Goal: Task Accomplishment & Management: Complete application form

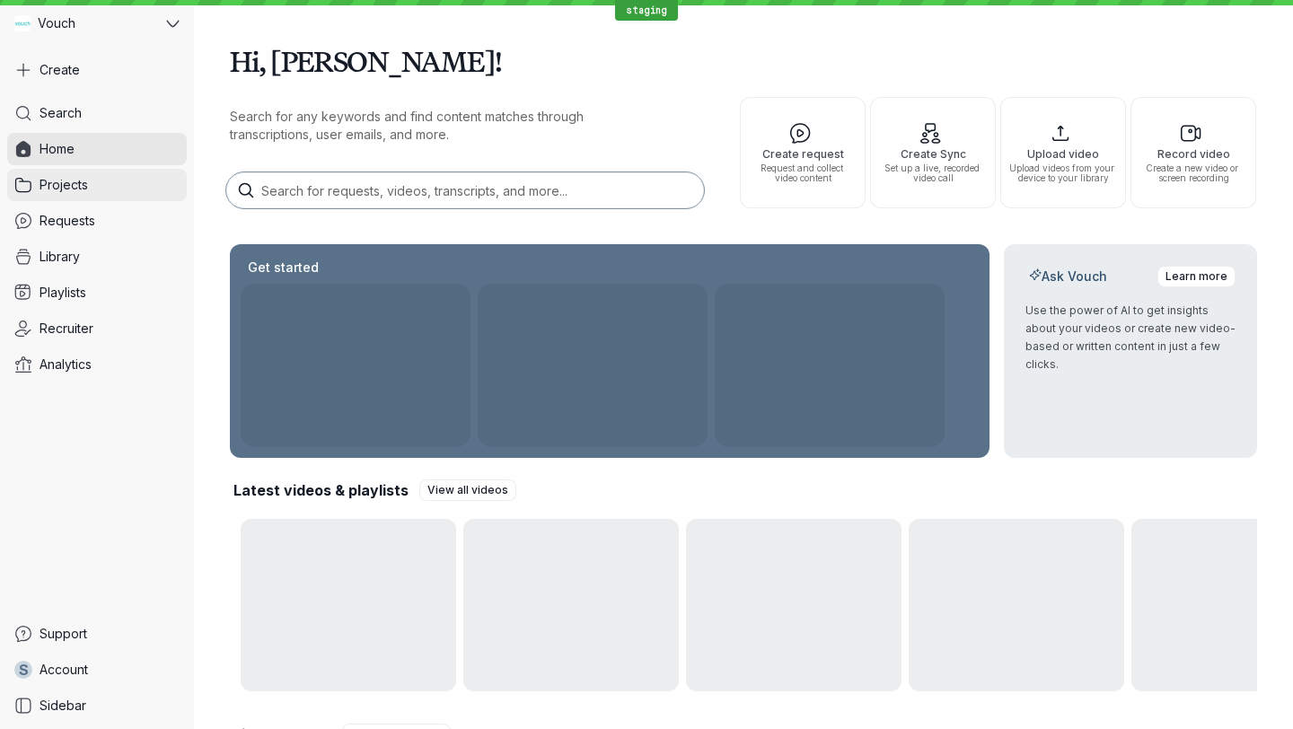
click at [57, 180] on span "Projects" at bounding box center [64, 185] width 48 height 18
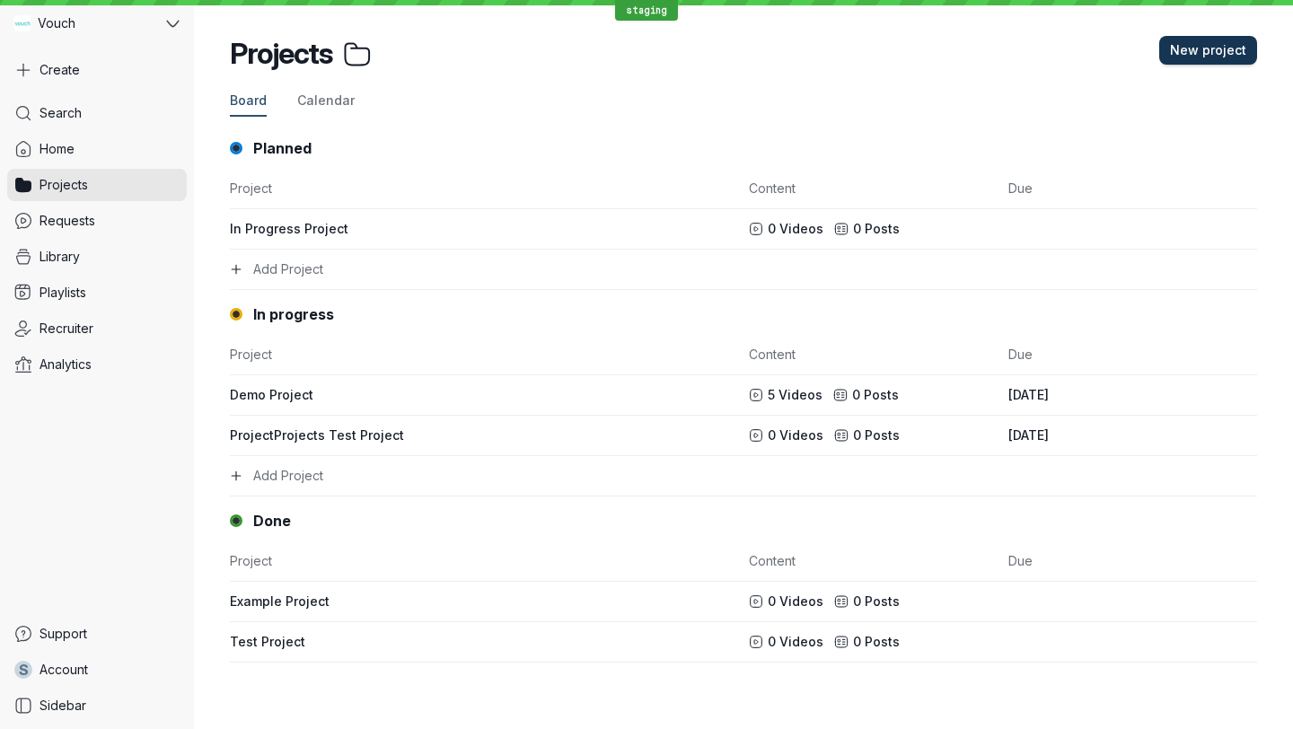
click at [1196, 40] on button "New project" at bounding box center [1208, 50] width 98 height 29
type input "Demo Project"
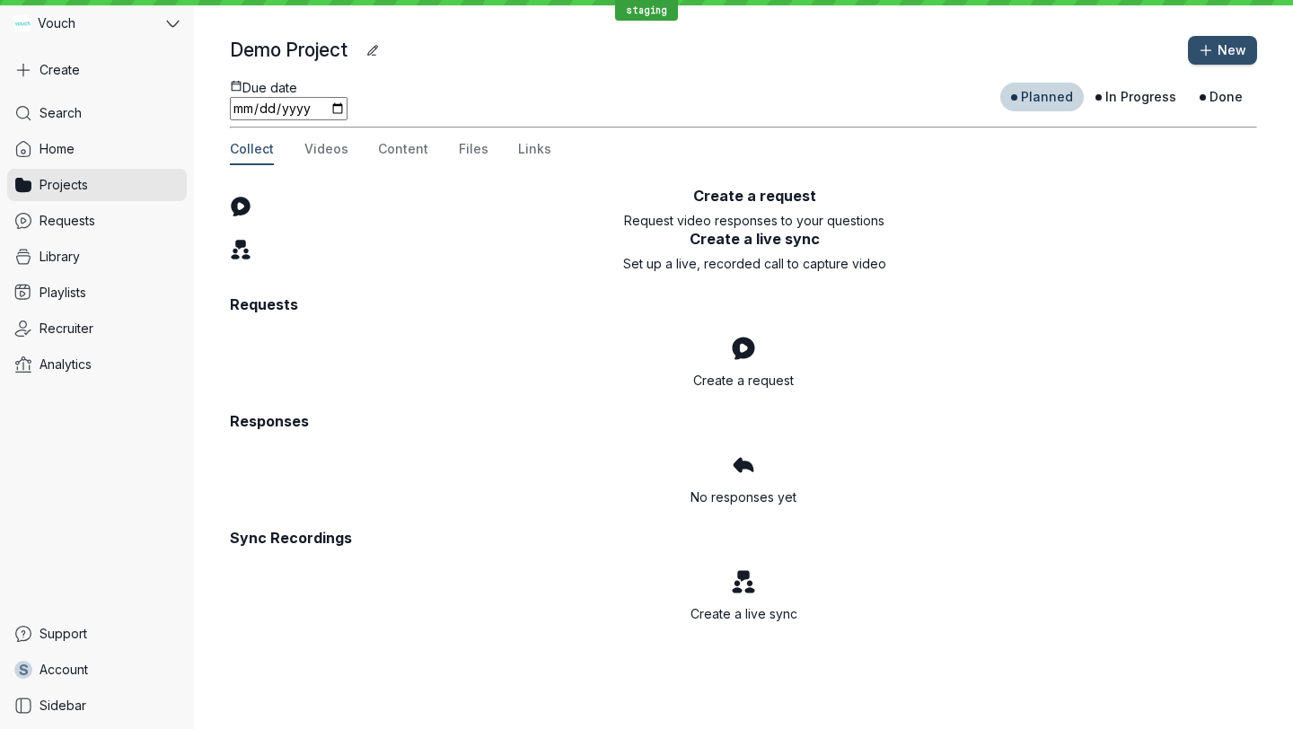
scroll to position [4, 0]
click at [318, 158] on span "Videos" at bounding box center [326, 149] width 44 height 18
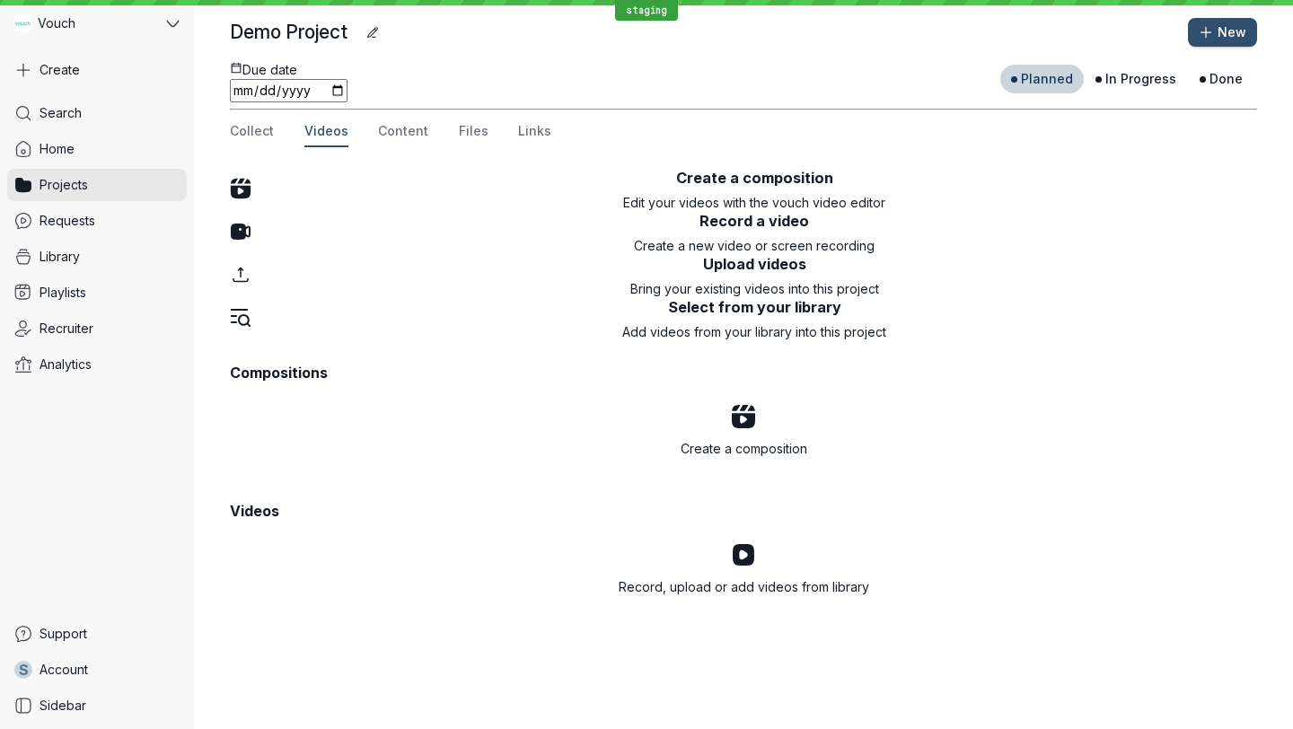
scroll to position [307, 0]
click at [720, 590] on div "Record, upload or add videos from library" at bounding box center [743, 569] width 984 height 54
click at [709, 596] on div "Record, upload or add videos from library" at bounding box center [743, 569] width 984 height 54
click at [342, 323] on p "Add videos from your library into this project" at bounding box center [754, 332] width 1006 height 18
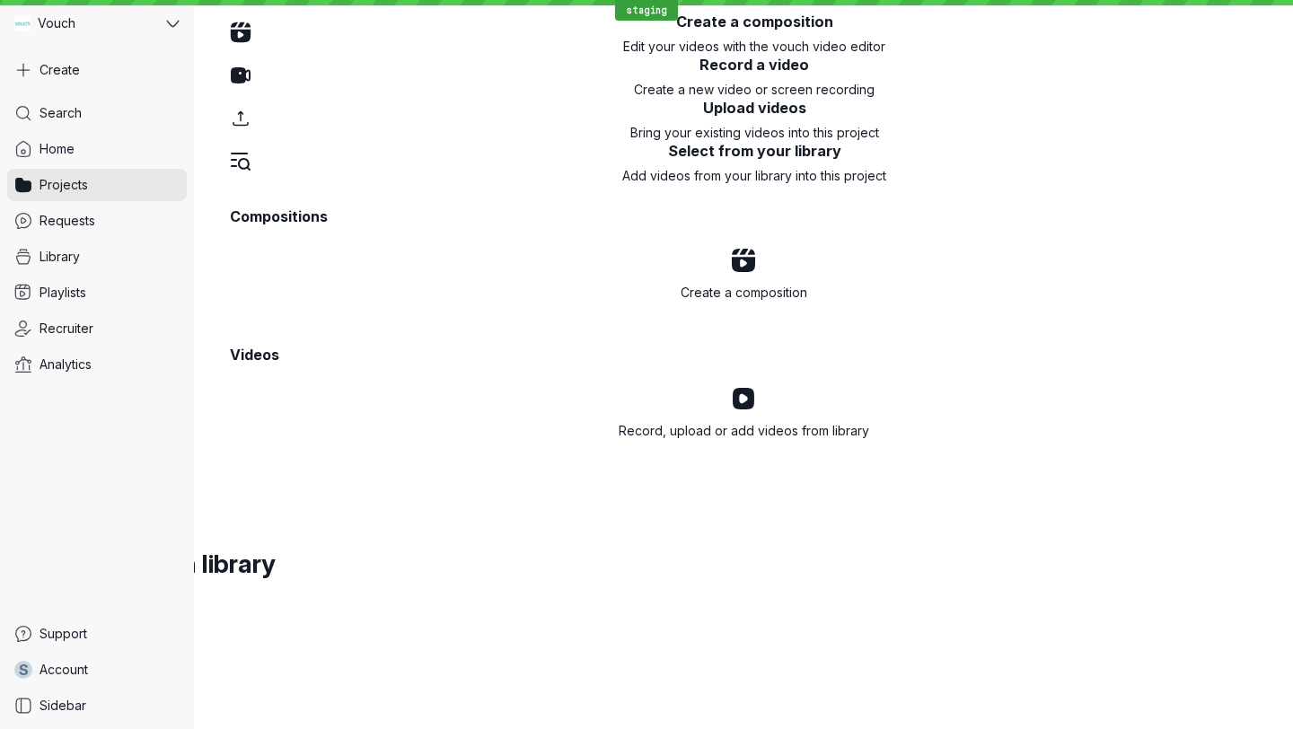
scroll to position [365, 0]
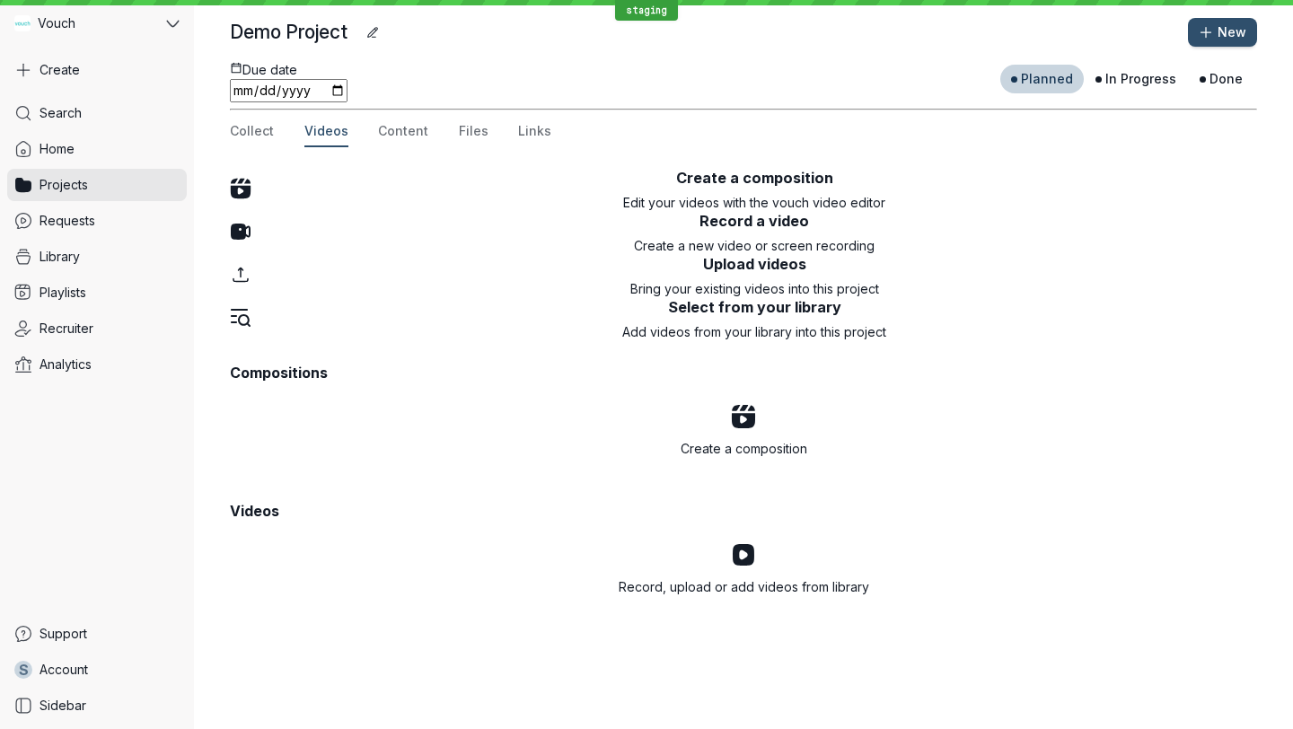
scroll to position [0, 0]
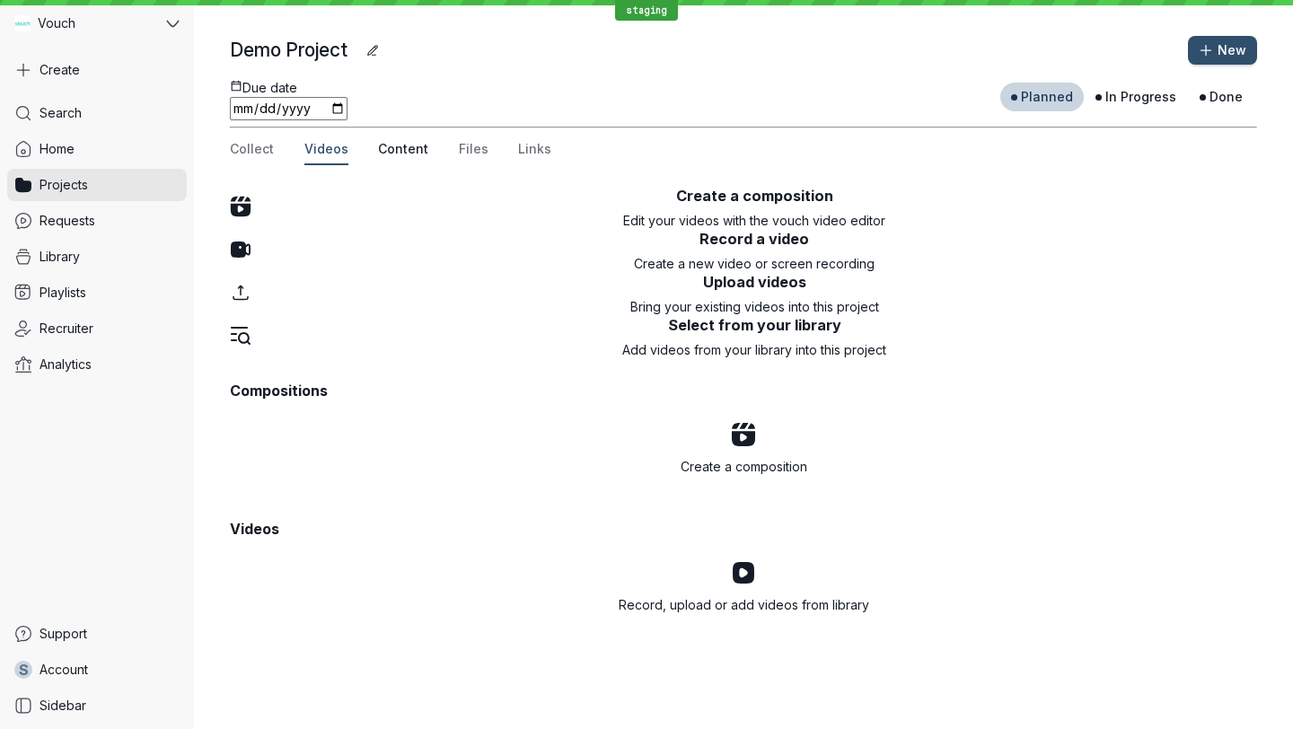
click at [398, 158] on span "Content" at bounding box center [403, 149] width 50 height 18
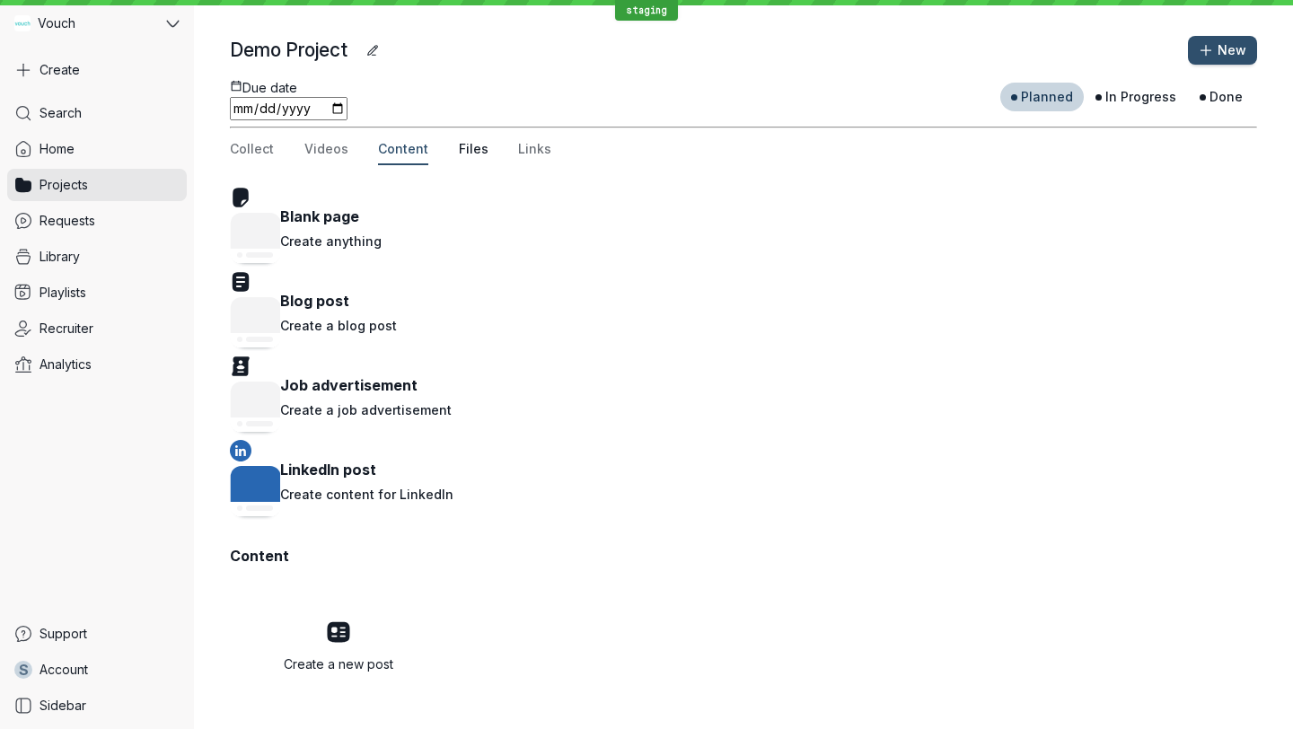
click at [472, 158] on span "Files" at bounding box center [474, 149] width 30 height 18
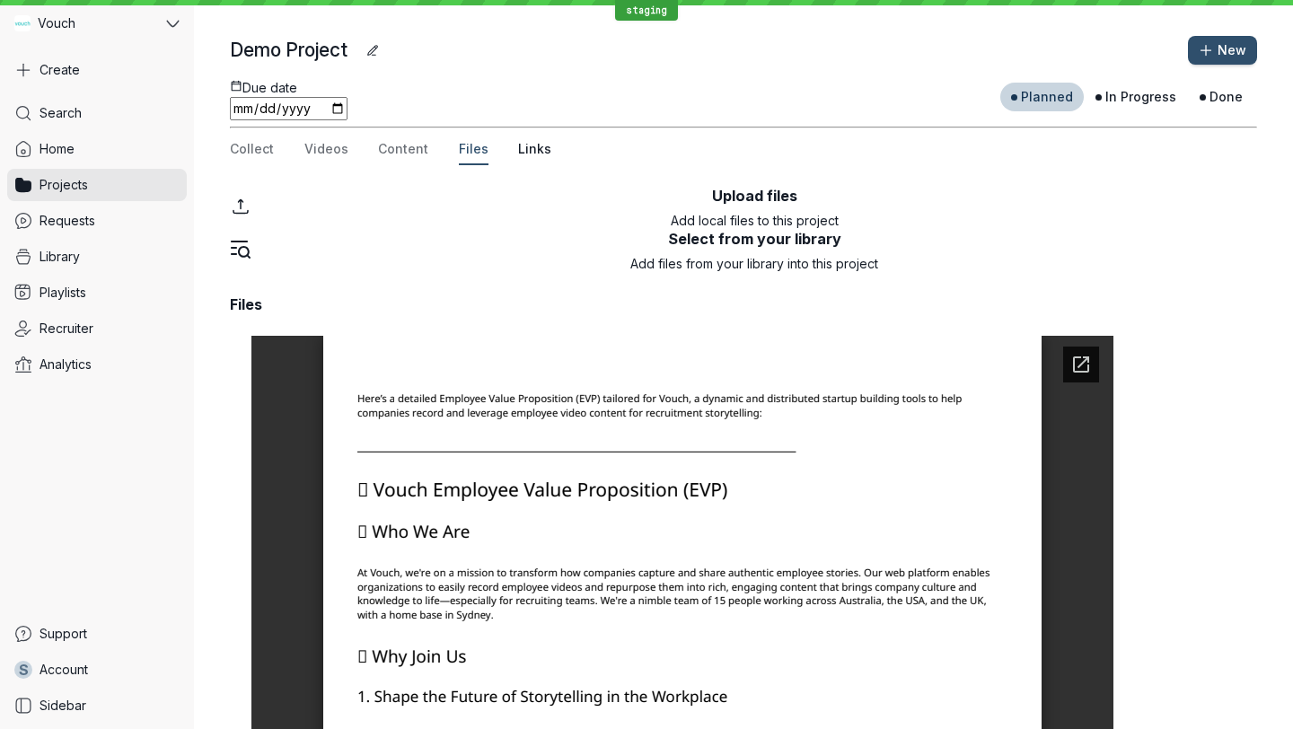
click at [535, 158] on span "Links" at bounding box center [534, 149] width 33 height 18
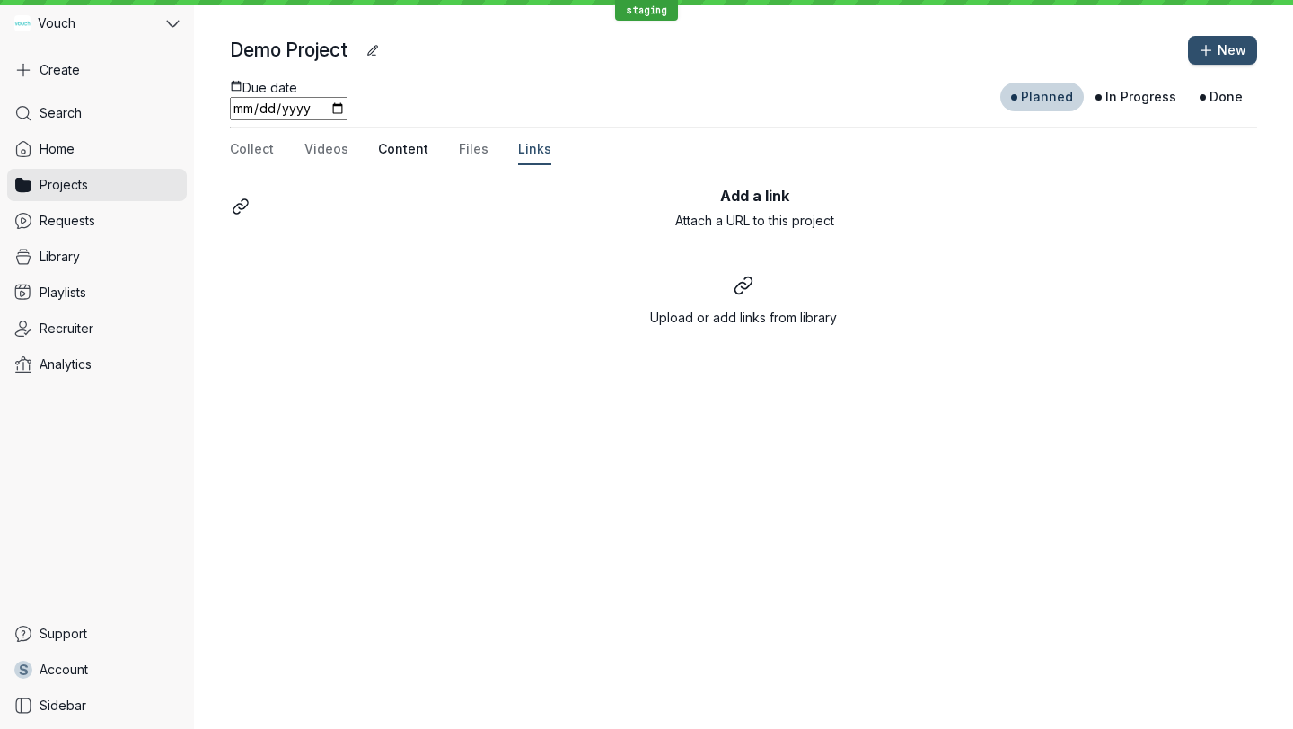
click at [396, 158] on span "Content" at bounding box center [403, 149] width 50 height 18
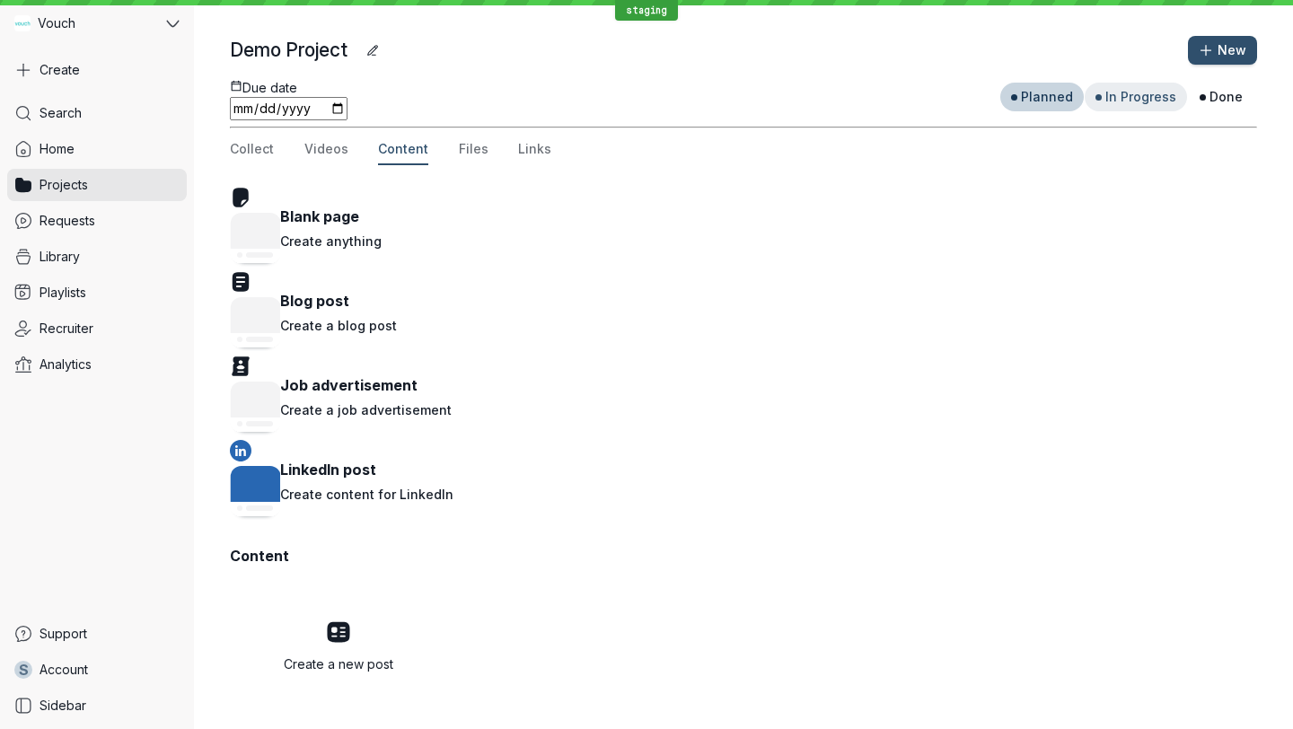
click at [1156, 95] on span "In Progress" at bounding box center [1140, 97] width 71 height 18
click at [347, 97] on input "date" at bounding box center [289, 108] width 118 height 23
click at [347, 99] on input "date" at bounding box center [289, 108] width 118 height 23
type input "[DATE]"
click at [638, 165] on div "Collect Videos Content Files Links" at bounding box center [743, 150] width 1027 height 31
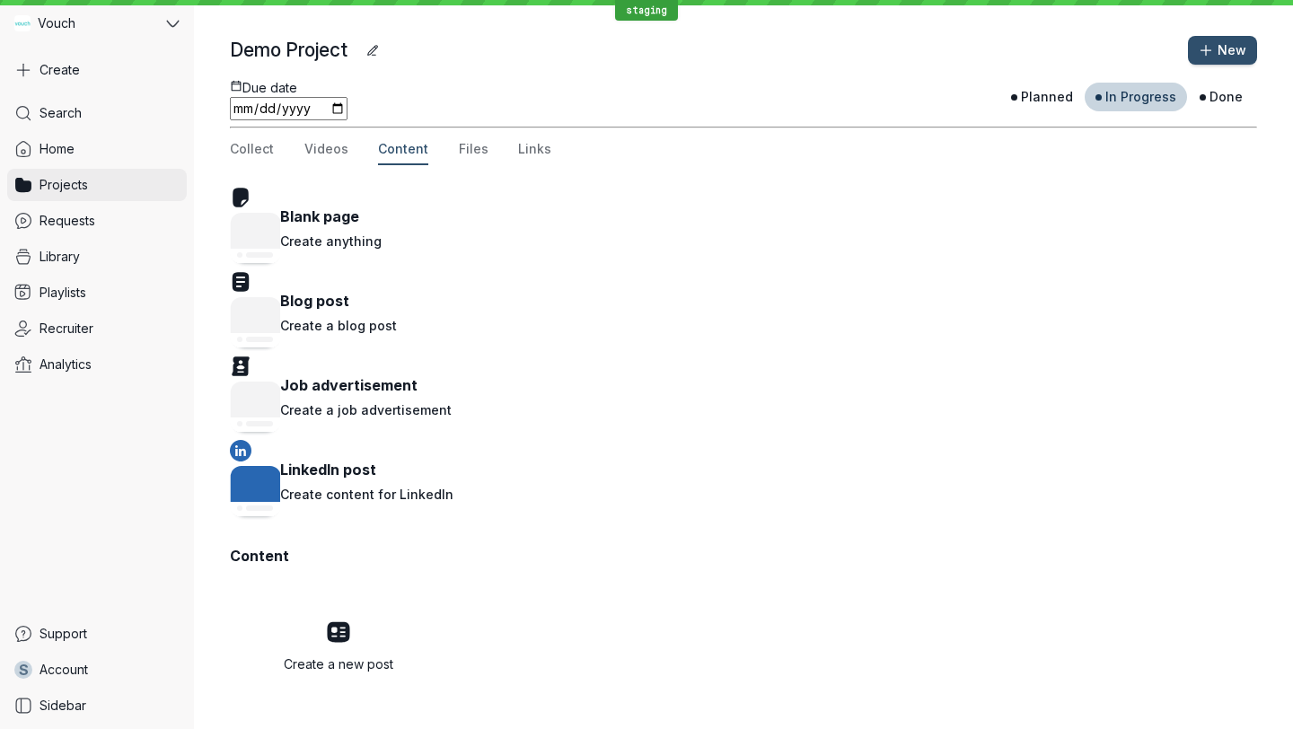
click at [108, 189] on link "Projects" at bounding box center [97, 185] width 180 height 32
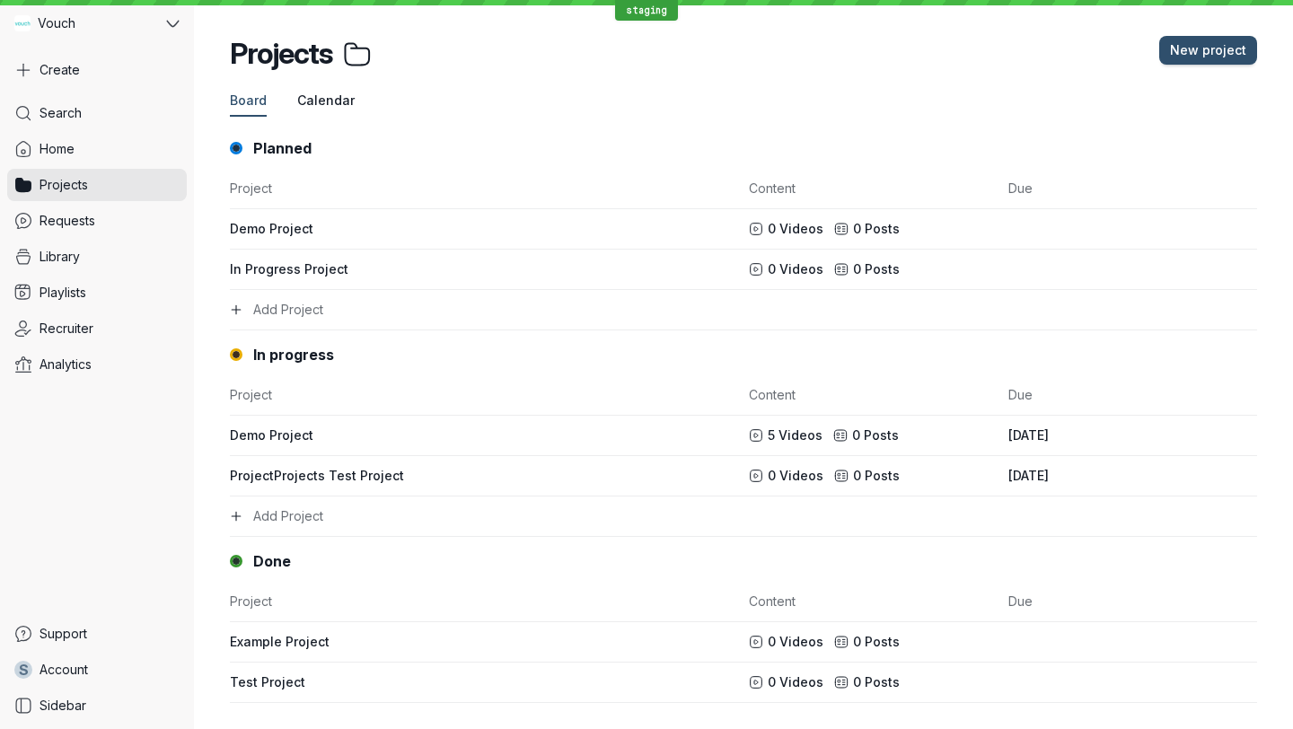
click at [339, 106] on span "Calendar" at bounding box center [325, 101] width 57 height 18
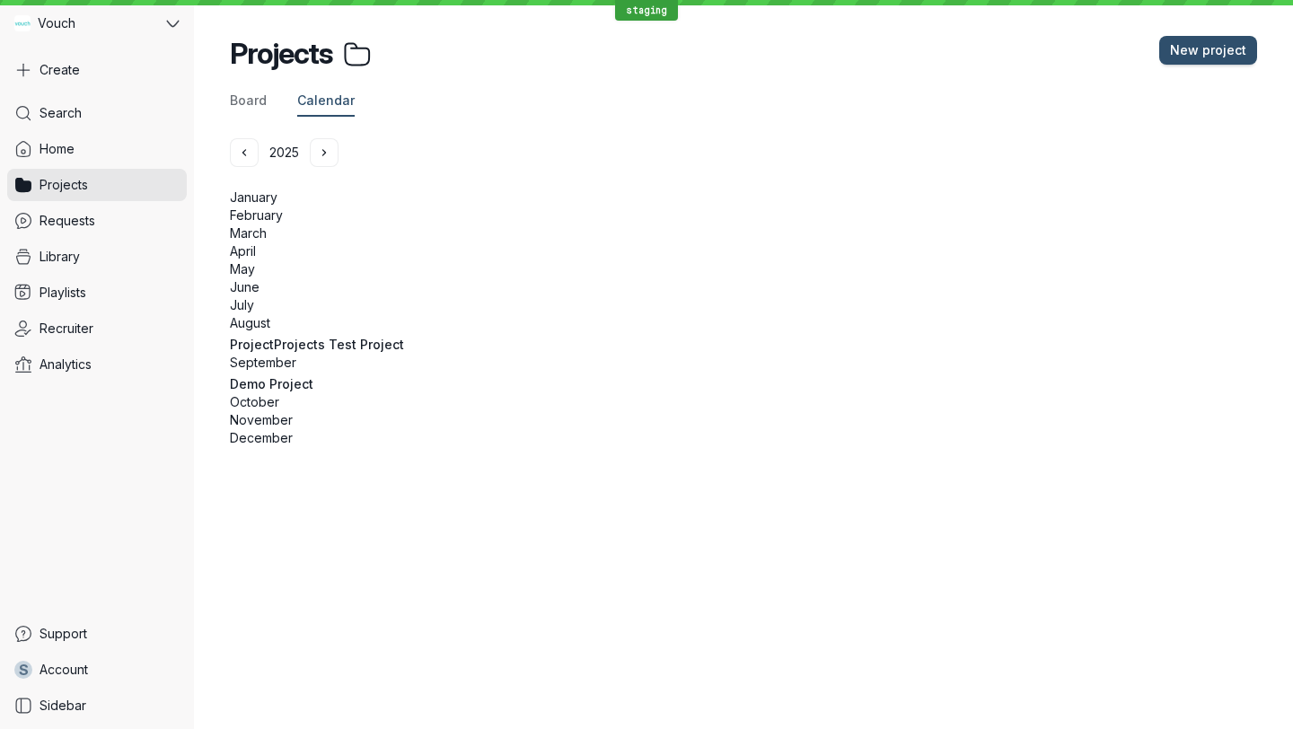
scroll to position [6, 0]
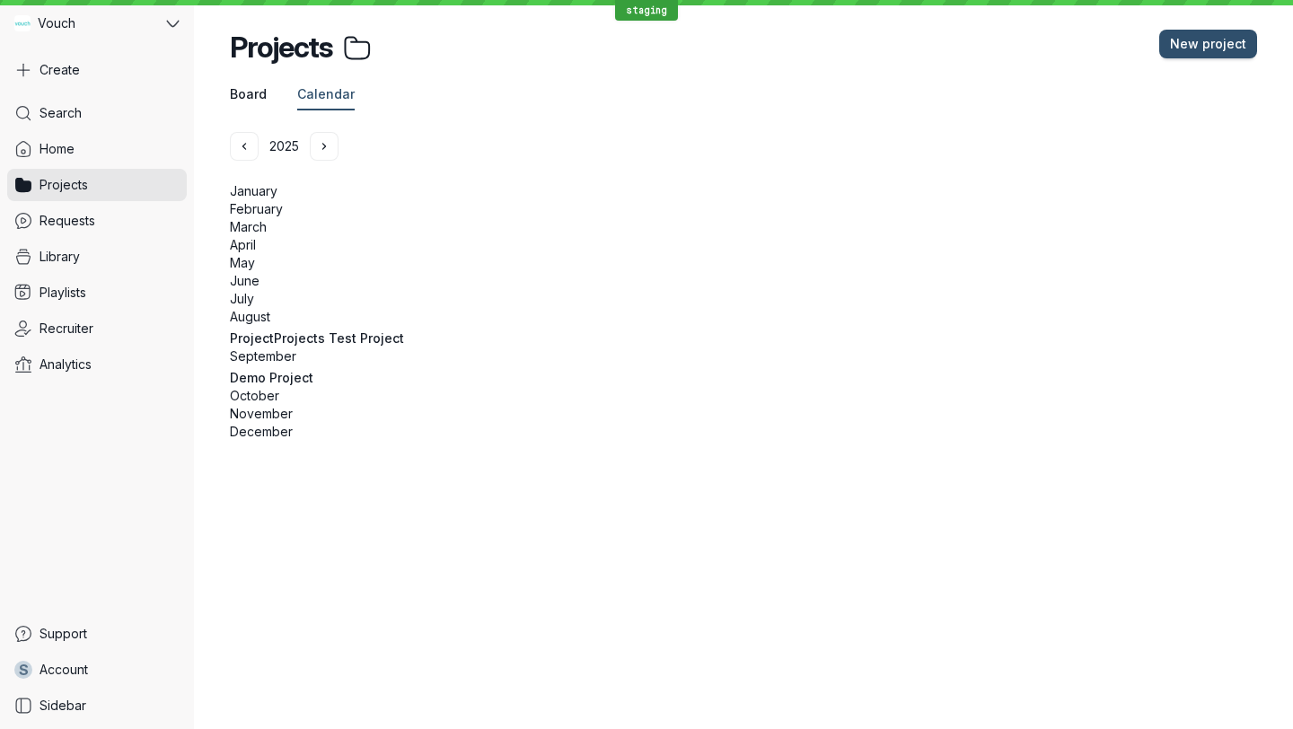
click at [243, 98] on span "Board" at bounding box center [248, 94] width 37 height 18
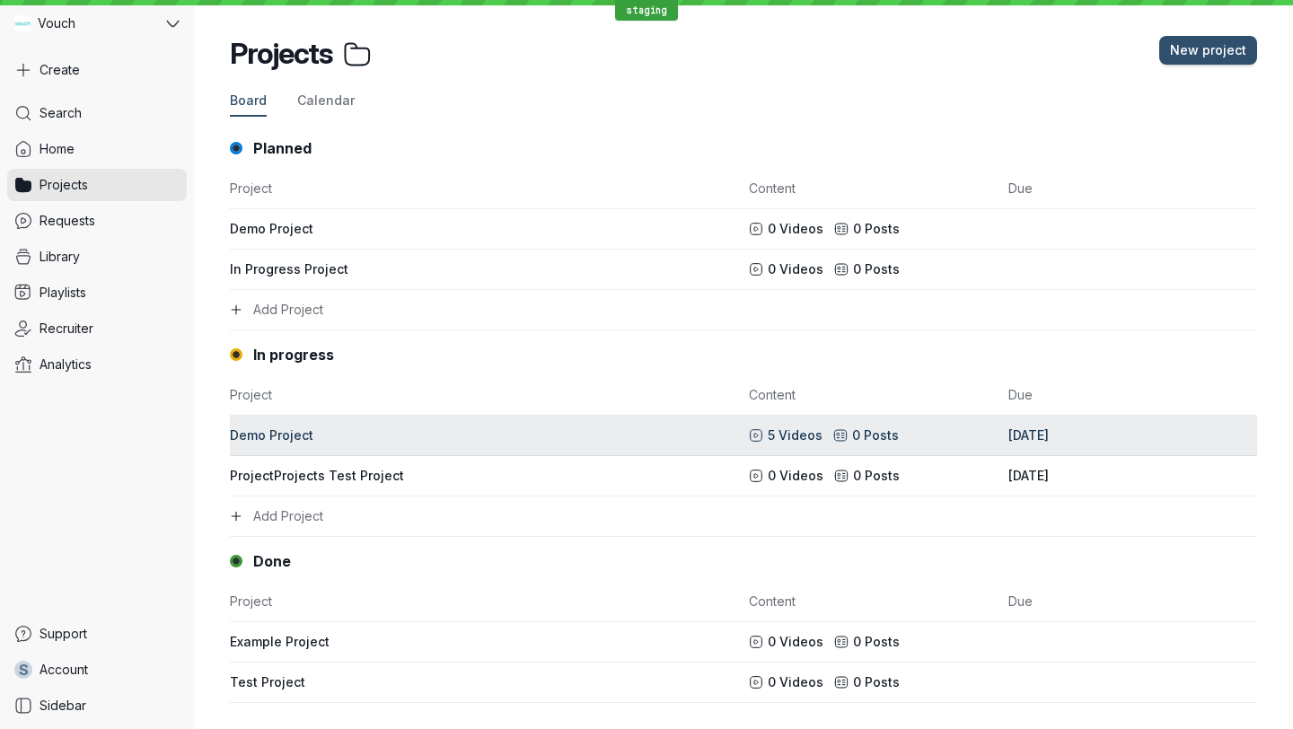
click at [367, 435] on div "Demo Project" at bounding box center [484, 435] width 508 height 18
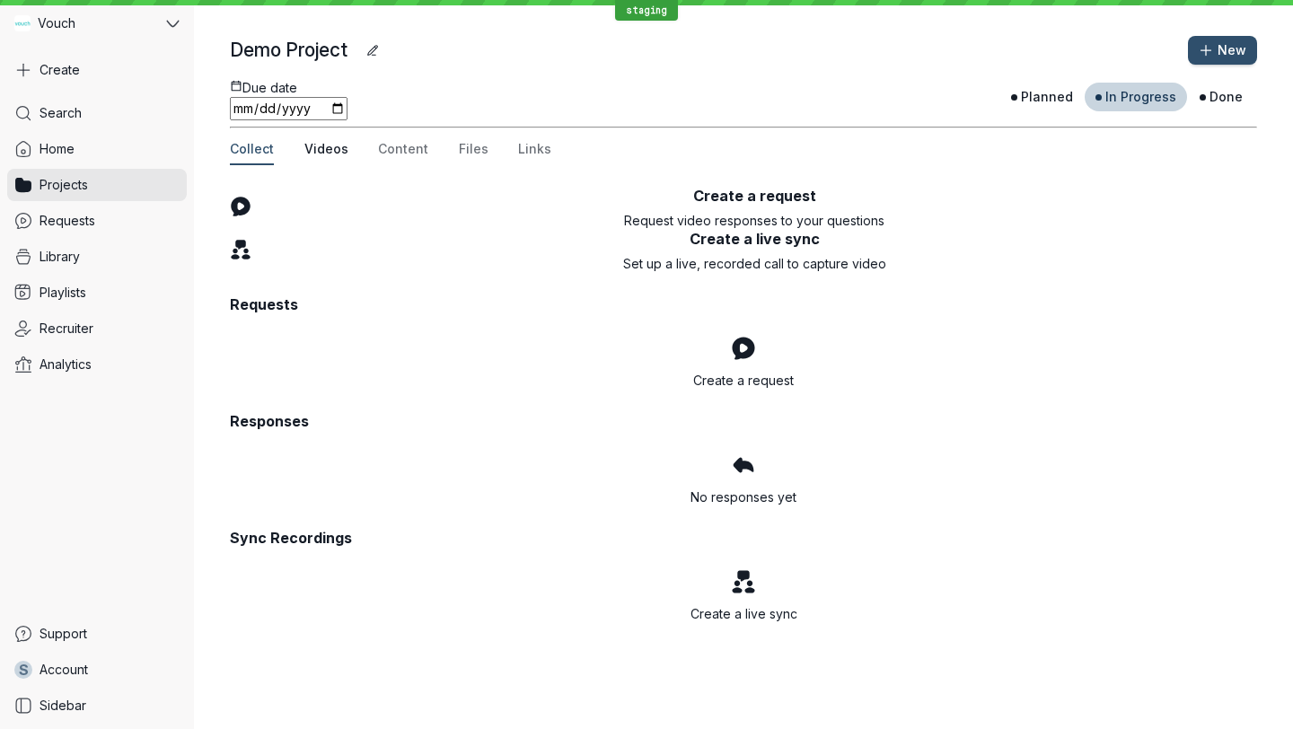
click at [325, 158] on span "Videos" at bounding box center [326, 149] width 44 height 18
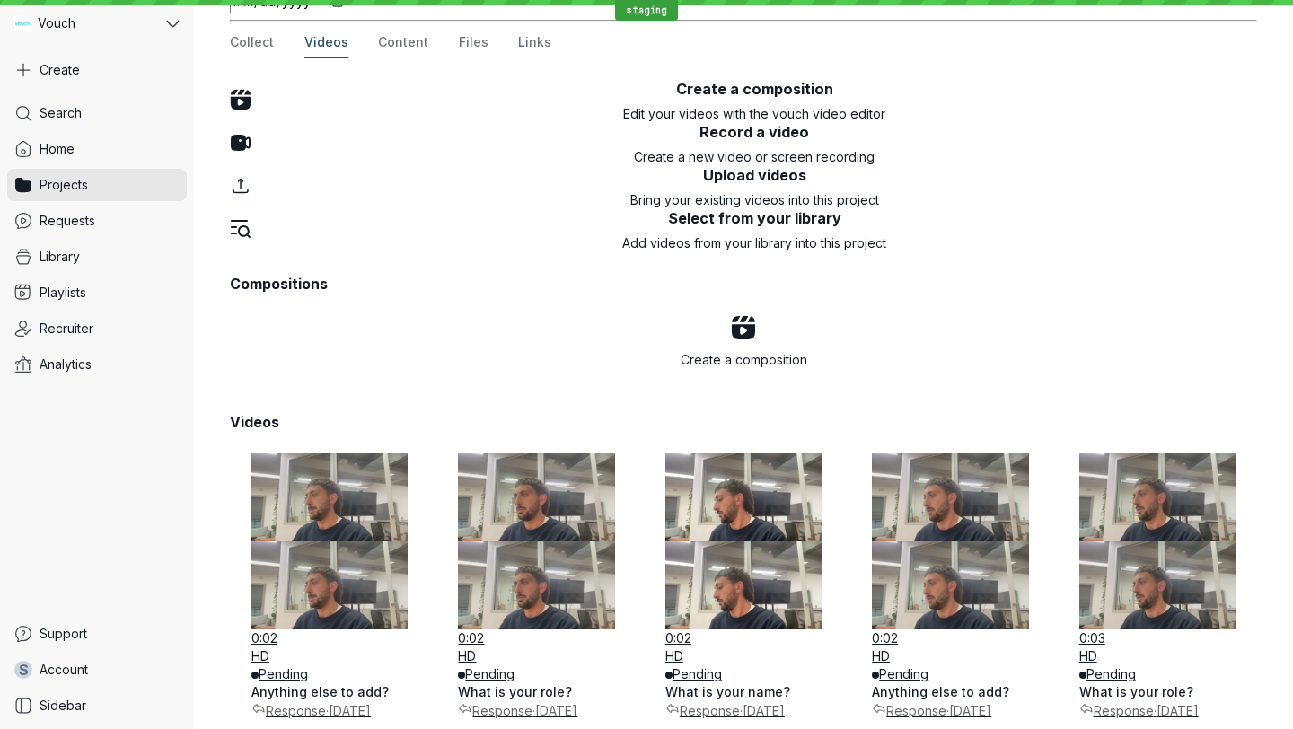
scroll to position [62, 0]
